Goal: Check status: Check status

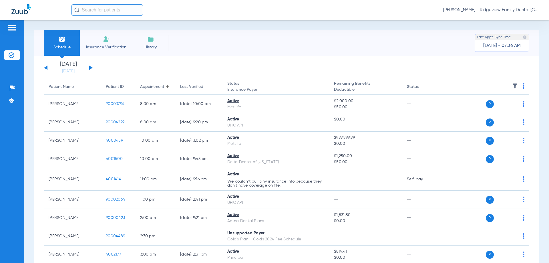
click at [93, 67] on app-single-date-navigator "[DATE] [DATE] [DATE] [DATE] [DATE] [DATE] [DATE] [DATE] [DATE] [DATE] [DATE] [D…" at bounding box center [286, 67] width 485 height 13
click at [90, 67] on button at bounding box center [90, 67] width 3 height 4
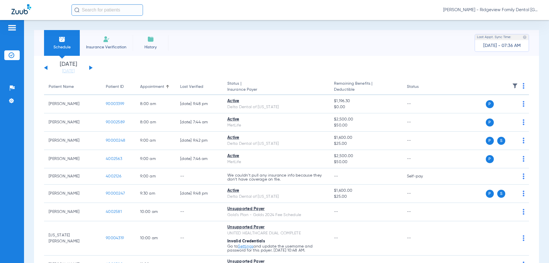
click at [89, 67] on div "[DATE] [DATE] [DATE] [DATE] [DATE] [DATE] [DATE] [DATE] [DATE] [DATE] [DATE] [D…" at bounding box center [68, 67] width 49 height 13
click at [91, 68] on button at bounding box center [90, 67] width 3 height 4
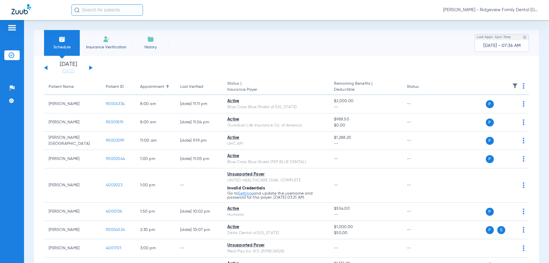
click at [90, 65] on div "[DATE] [DATE] [DATE] [DATE] [DATE] [DATE] [DATE] [DATE] [DATE] [DATE] [DATE] [D…" at bounding box center [68, 67] width 49 height 13
click at [90, 66] on div "[DATE] [DATE] [DATE] [DATE] [DATE] [DATE] [DATE] [DATE] [DATE] [DATE] [DATE] [D…" at bounding box center [68, 67] width 49 height 13
click at [90, 67] on button at bounding box center [90, 67] width 3 height 4
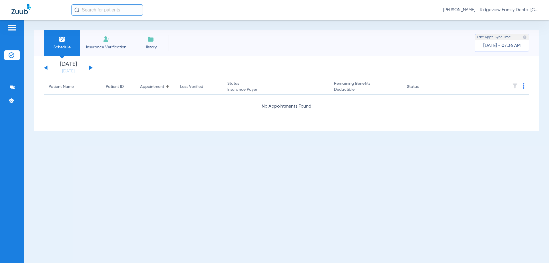
click at [46, 66] on button at bounding box center [45, 67] width 3 height 4
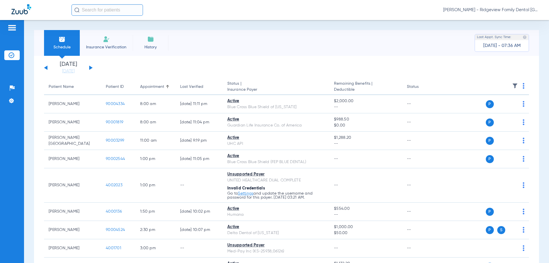
click at [91, 68] on button at bounding box center [90, 67] width 3 height 4
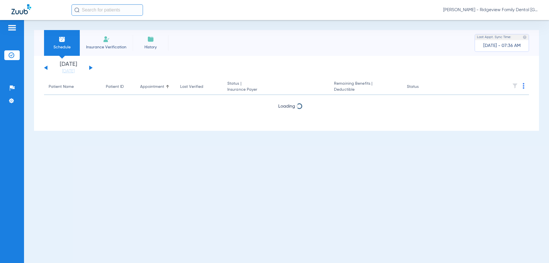
click at [91, 68] on button at bounding box center [90, 67] width 3 height 4
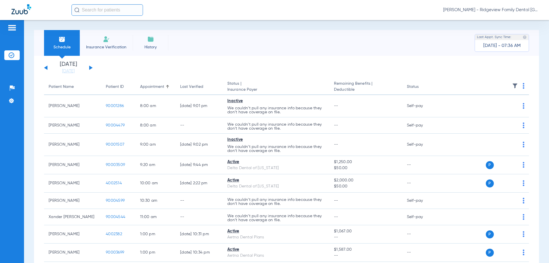
click at [90, 67] on button at bounding box center [90, 67] width 3 height 4
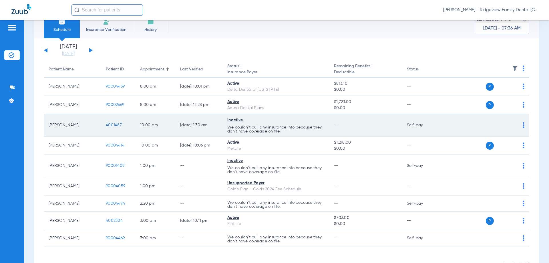
scroll to position [37, 0]
